Goal: Find specific page/section: Find specific page/section

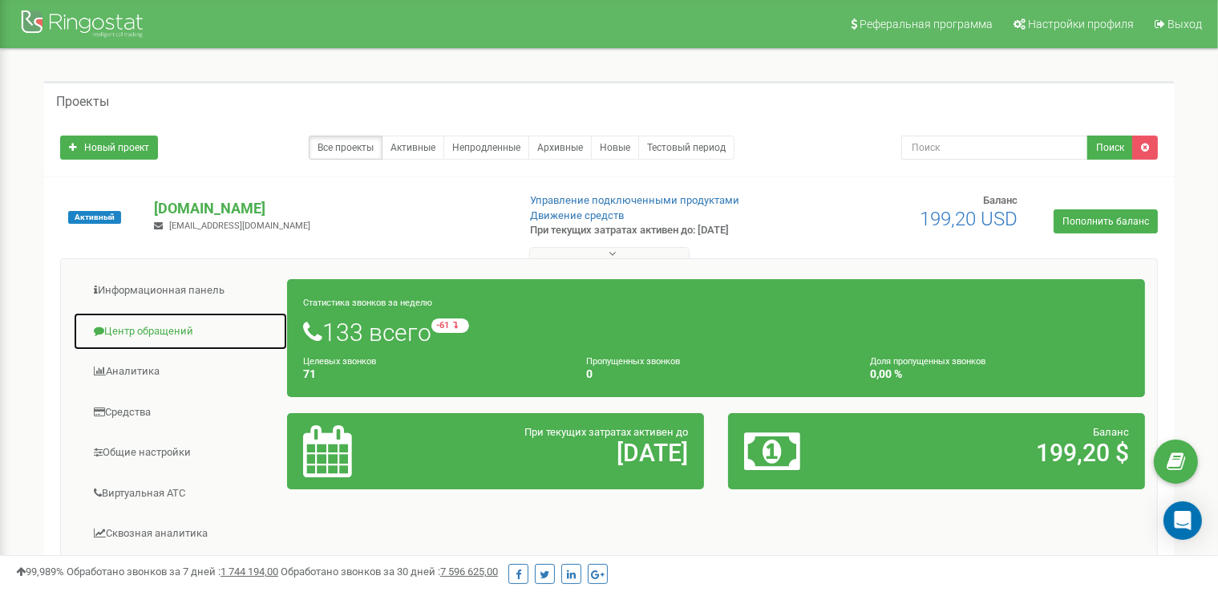
click at [151, 321] on link "Центр обращений" at bounding box center [180, 331] width 215 height 39
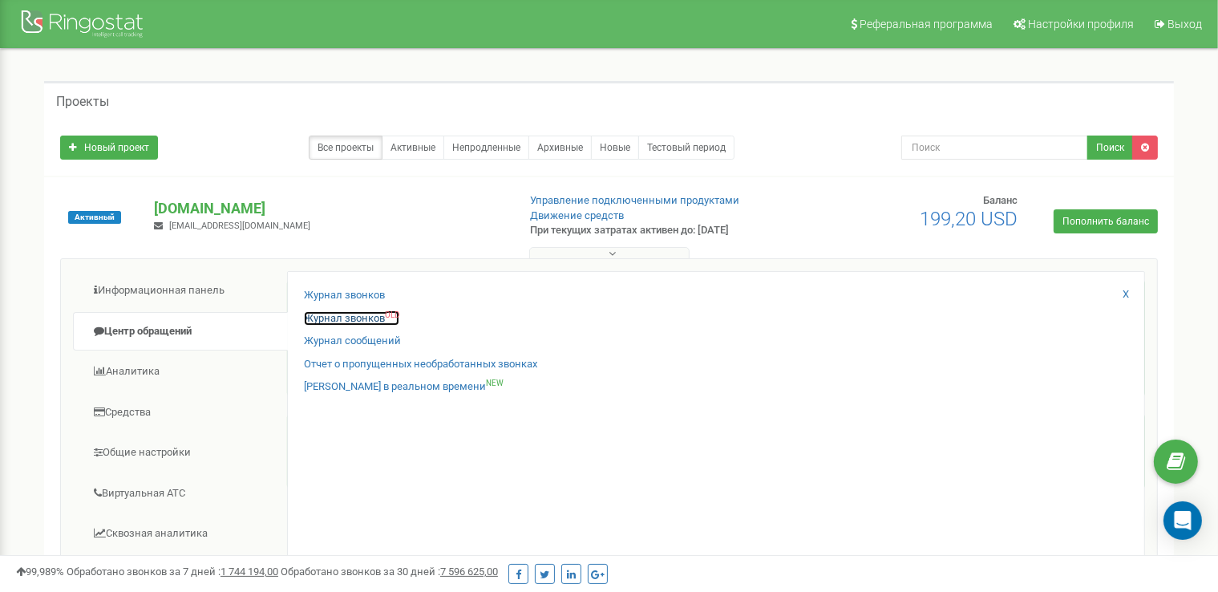
click at [363, 319] on link "Журнал звонков OLD" at bounding box center [351, 318] width 95 height 15
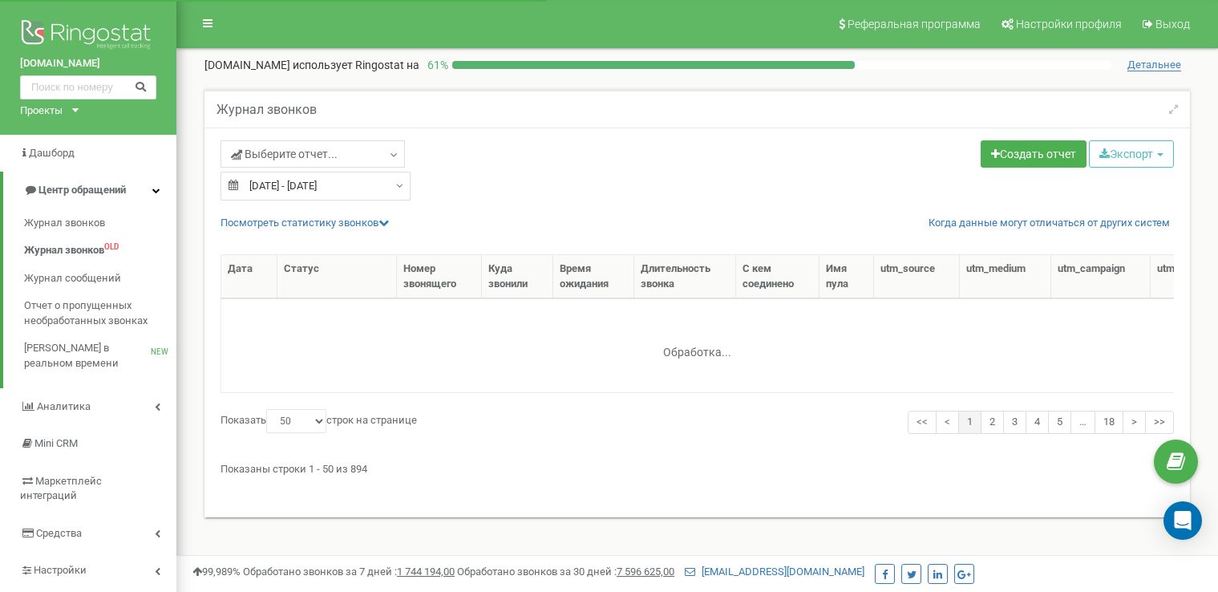
select select "50"
